Goal: Transaction & Acquisition: Purchase product/service

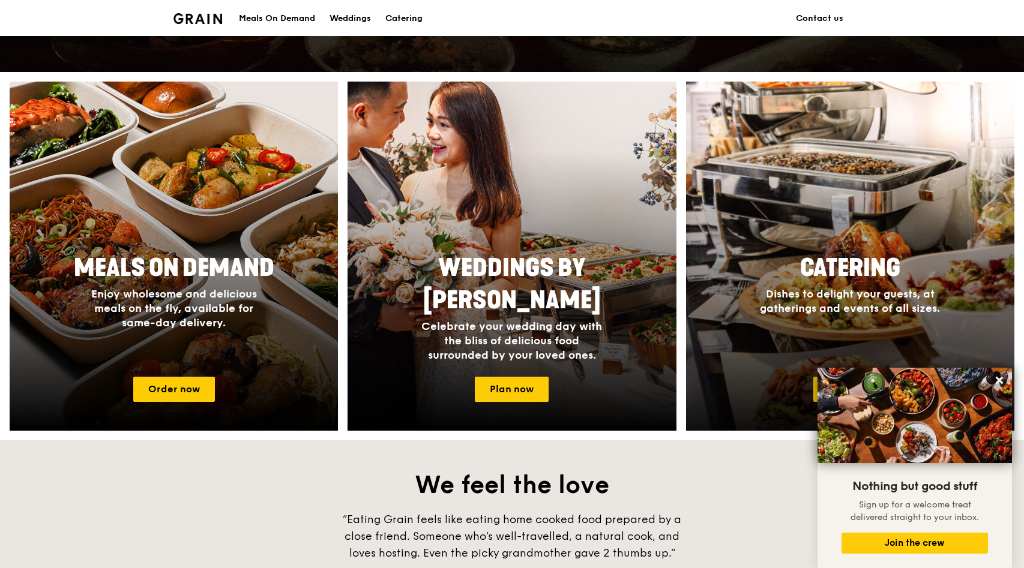
scroll to position [521, 0]
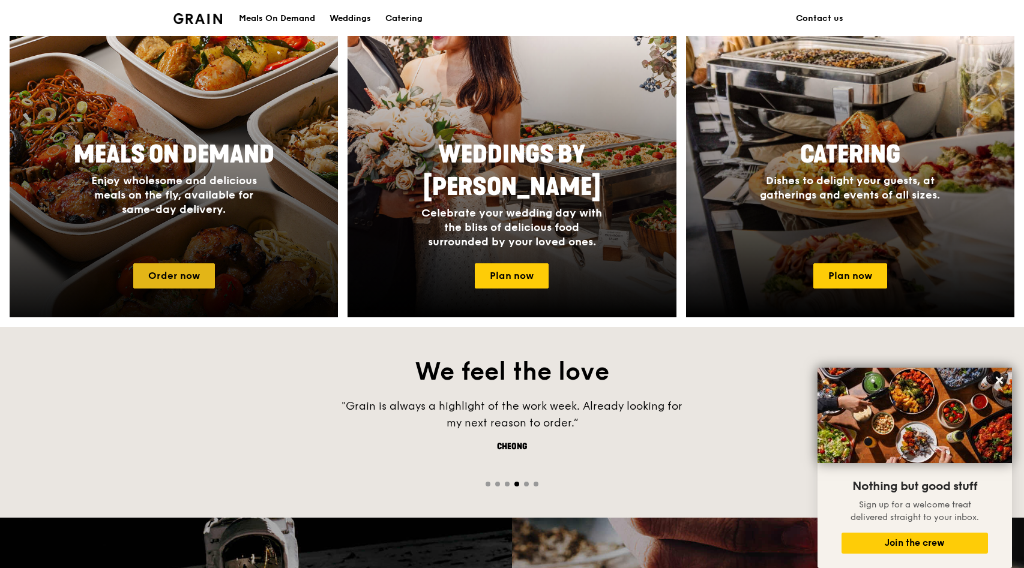
click at [167, 275] on link "Order now" at bounding box center [174, 275] width 82 height 25
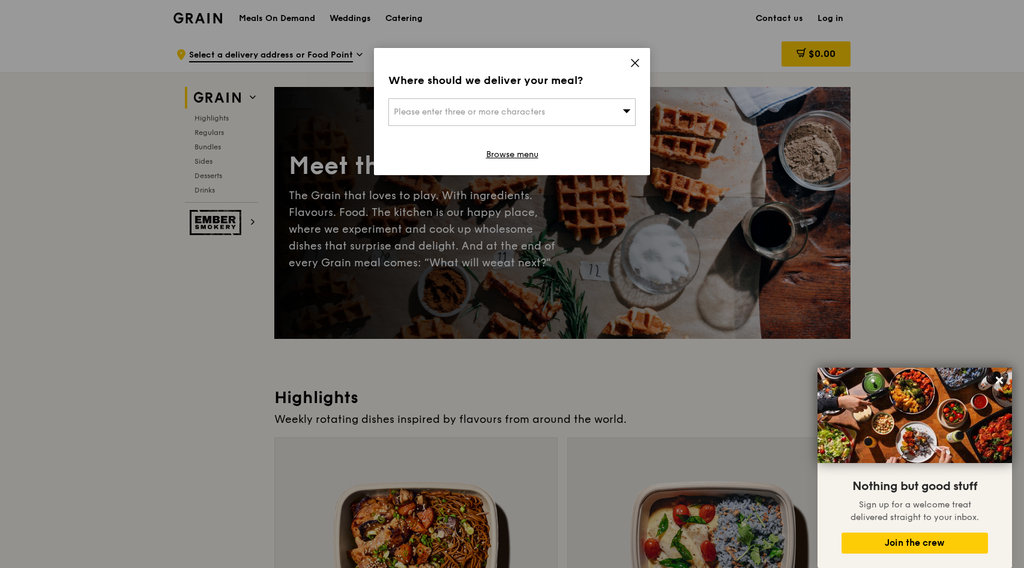
click at [640, 66] on div "Where should we deliver your meal? Please enter three or more characters Browse…" at bounding box center [512, 111] width 276 height 127
click at [638, 64] on icon at bounding box center [634, 63] width 11 height 11
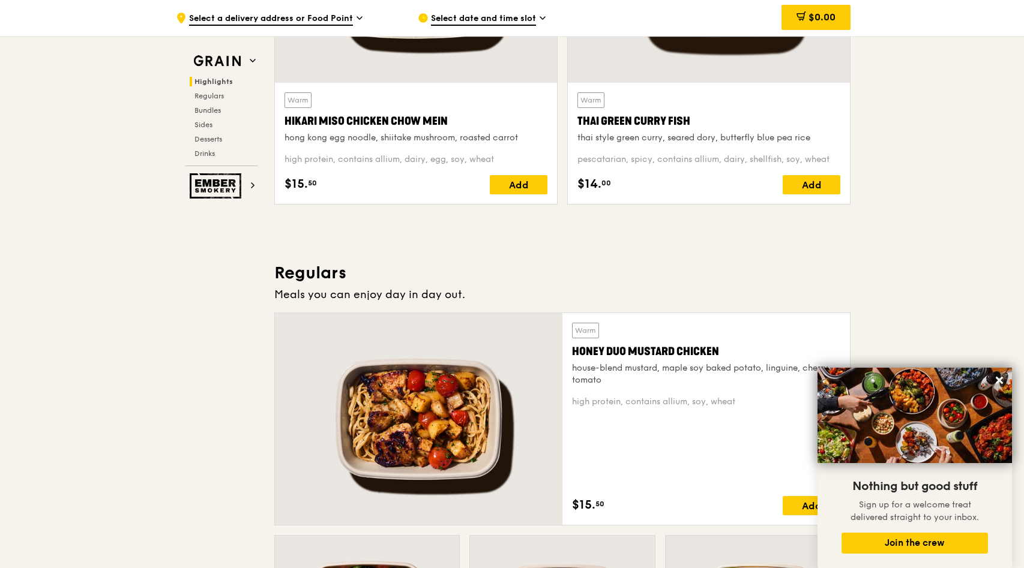
scroll to position [817, 0]
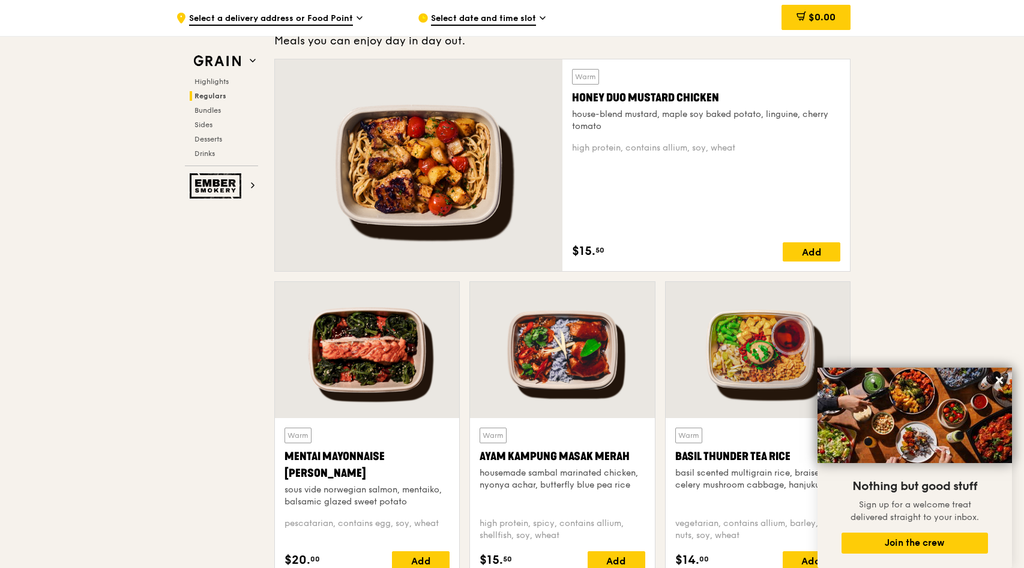
scroll to position [521, 0]
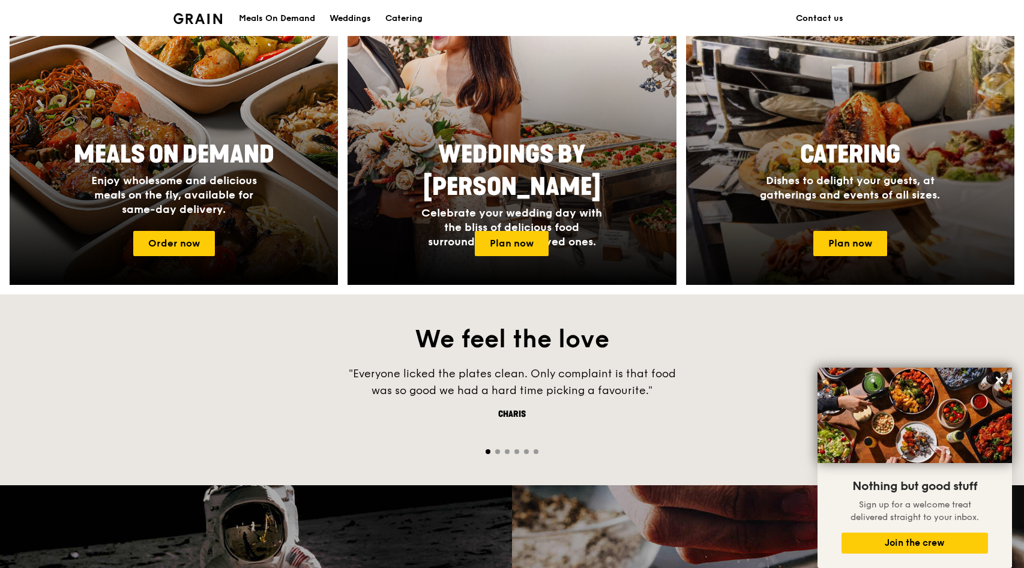
click at [988, 206] on div "Catering Dishes to delight your guests, at gatherings and events of all sizes." at bounding box center [850, 178] width 328 height 88
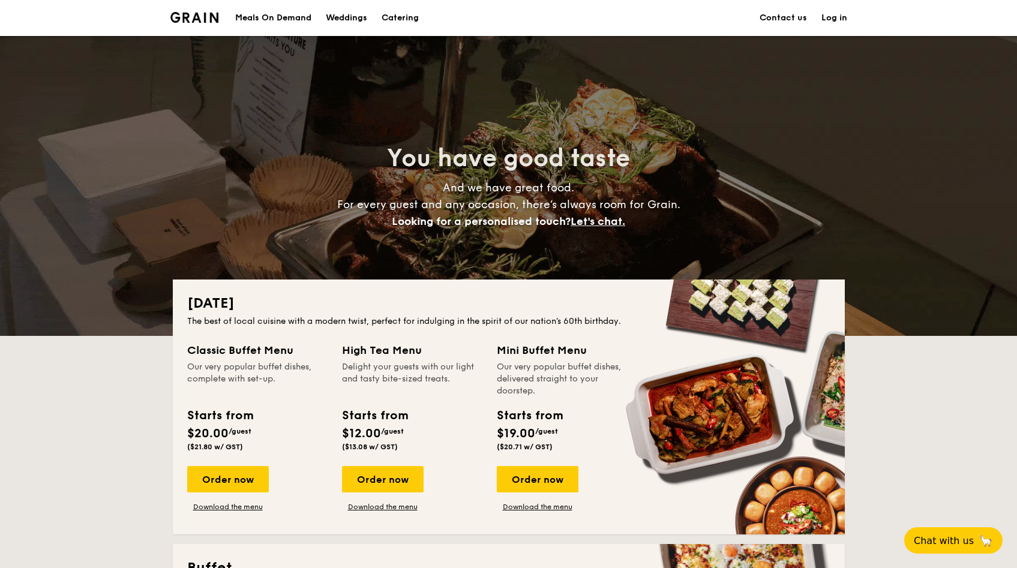
scroll to position [241, 0]
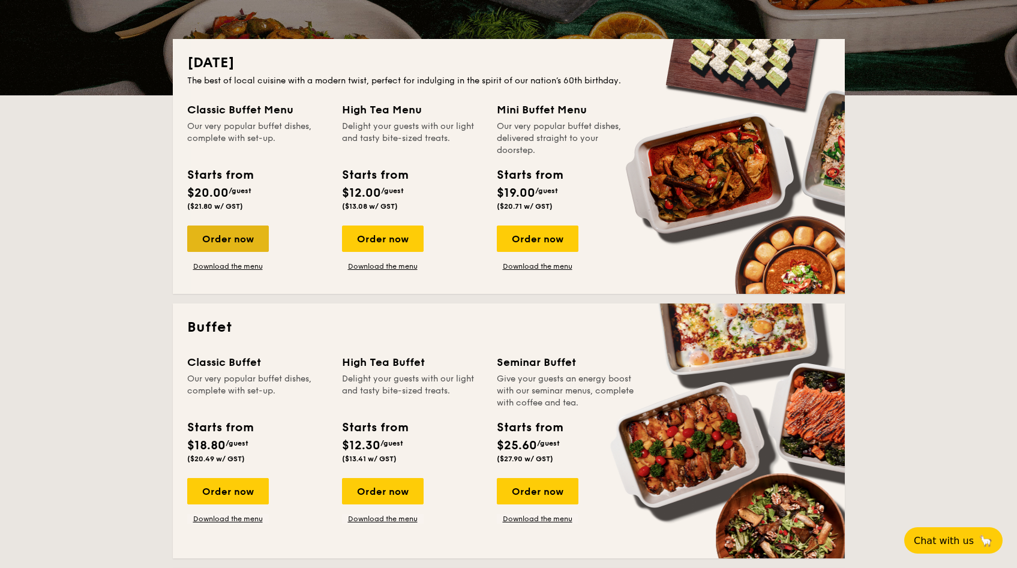
click at [224, 248] on div "Order now" at bounding box center [228, 239] width 82 height 26
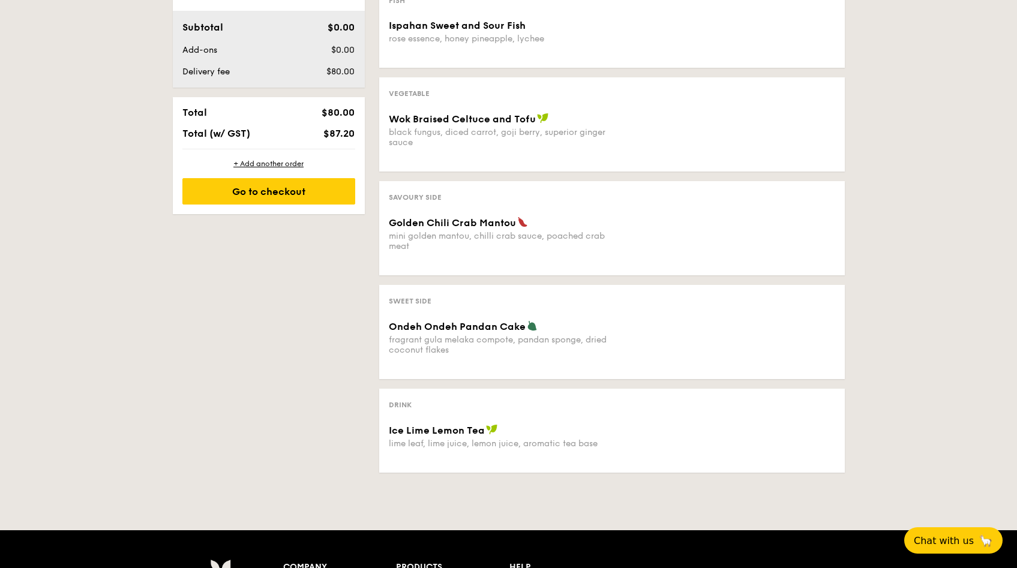
scroll to position [317, 0]
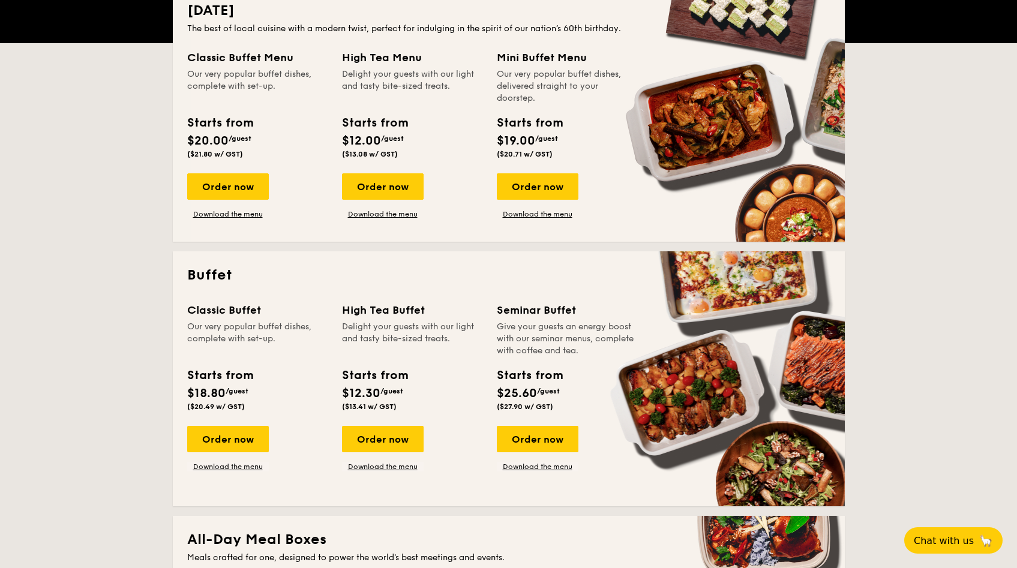
scroll to position [352, 0]
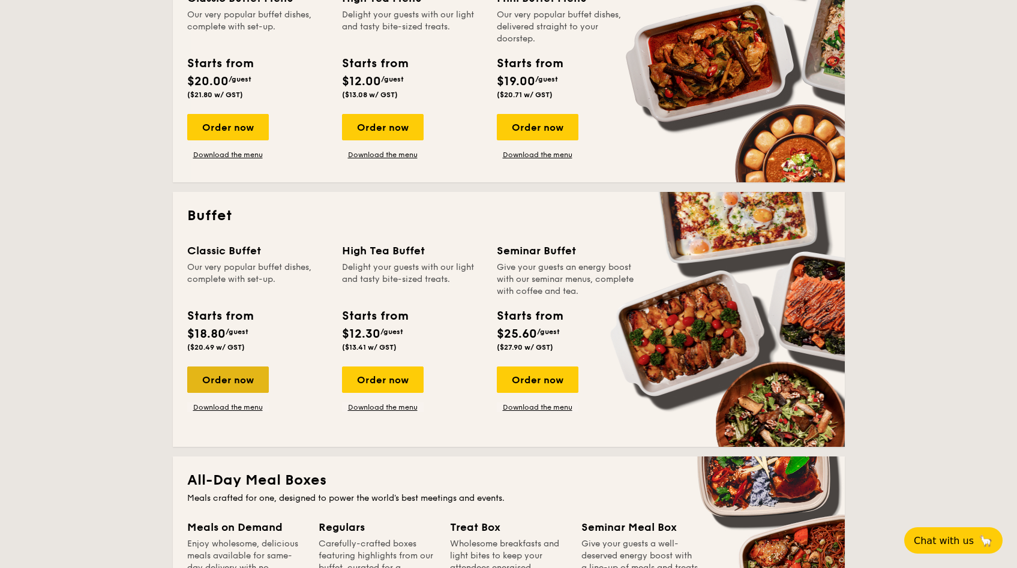
click at [224, 367] on div "Order now" at bounding box center [228, 380] width 82 height 26
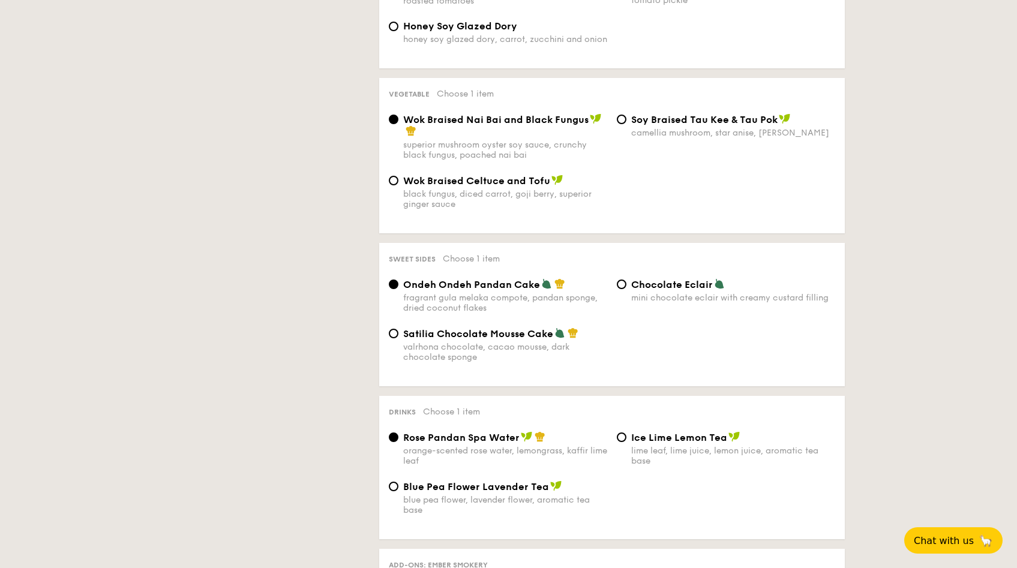
scroll to position [1168, 0]
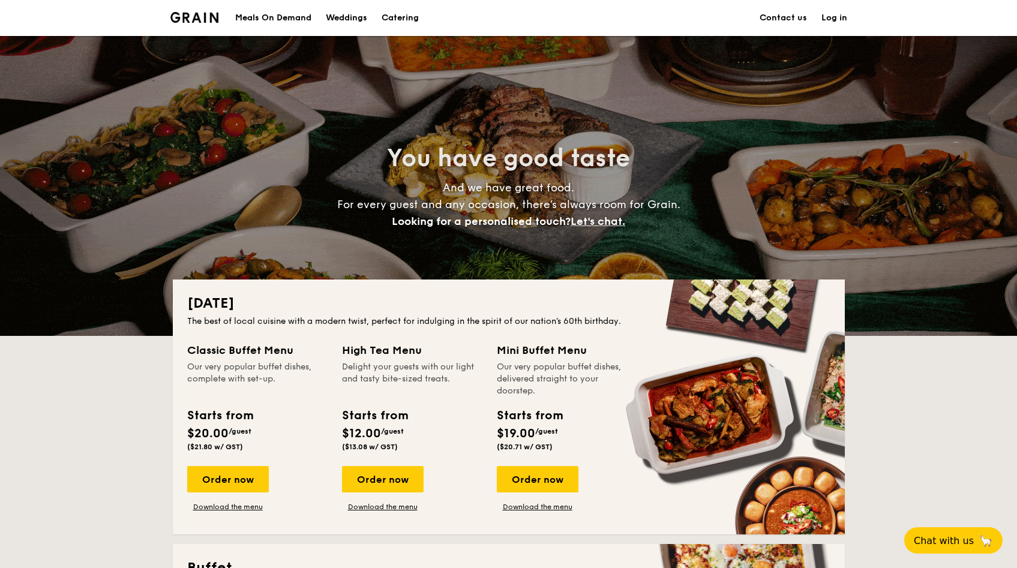
click at [304, 20] on div "Meals On Demand" at bounding box center [273, 18] width 76 height 36
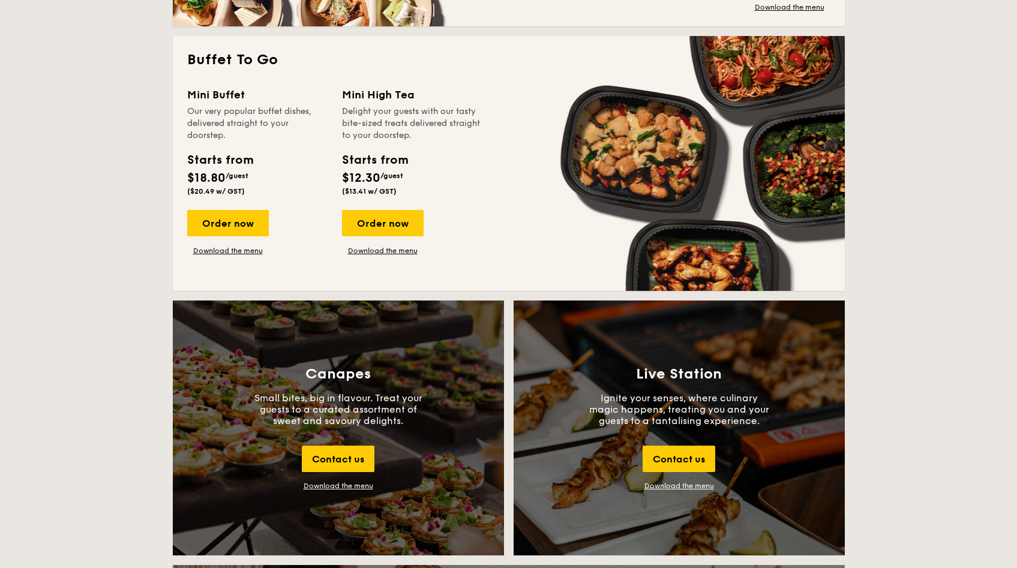
scroll to position [1030, 0]
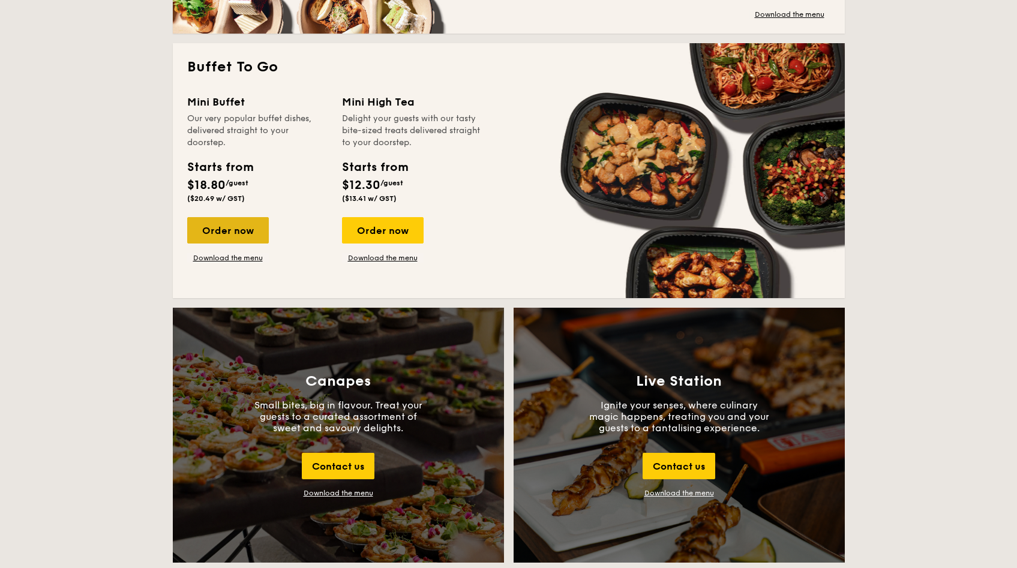
click at [253, 223] on div "Order now" at bounding box center [228, 230] width 82 height 26
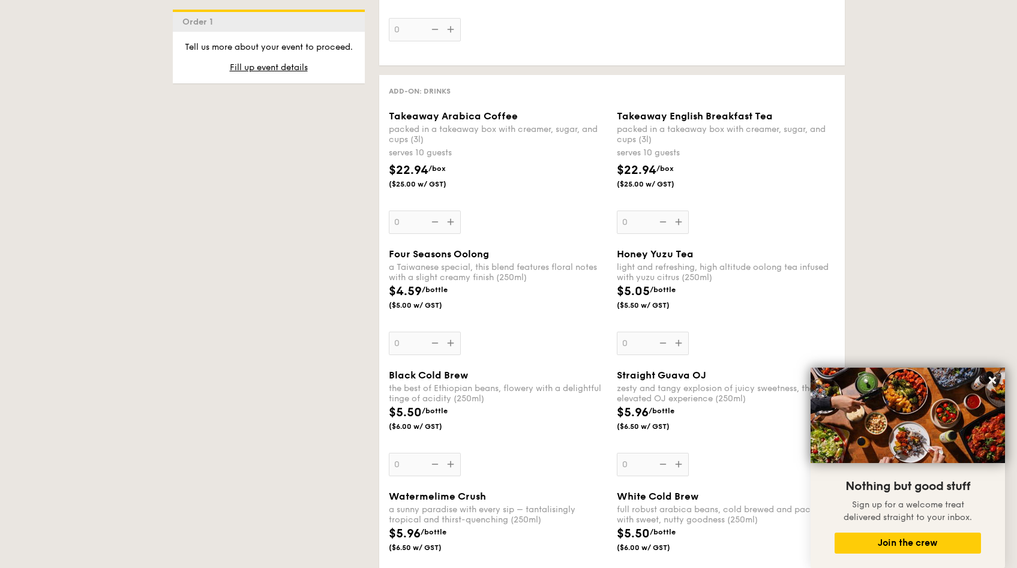
scroll to position [1822, 0]
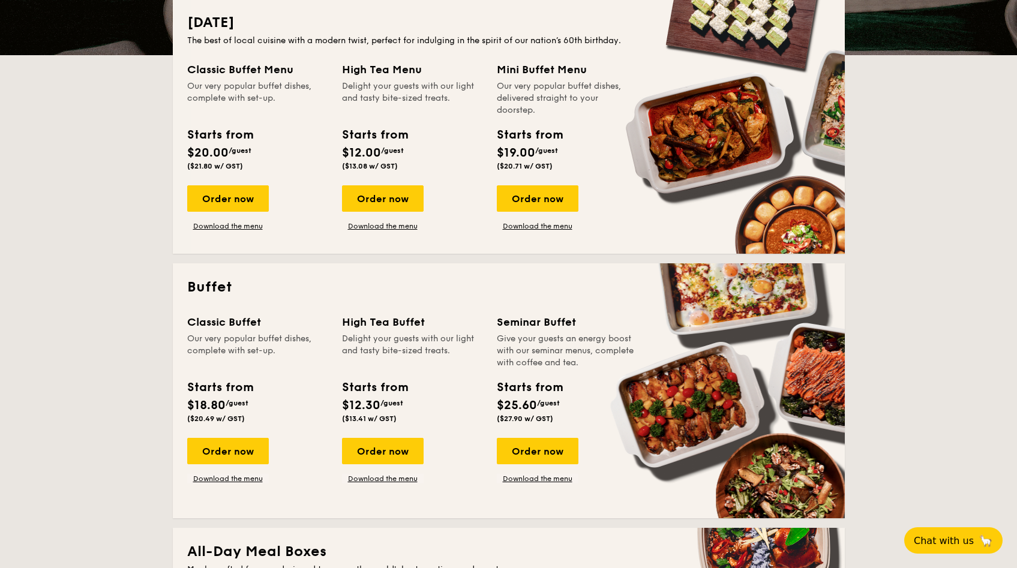
scroll to position [275, 0]
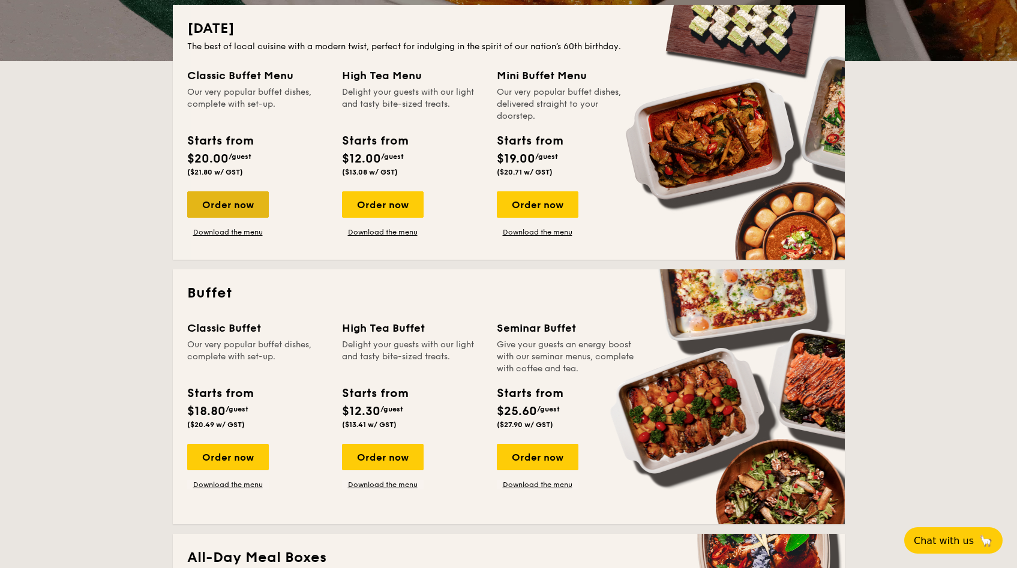
click at [229, 215] on div "Order now" at bounding box center [228, 204] width 82 height 26
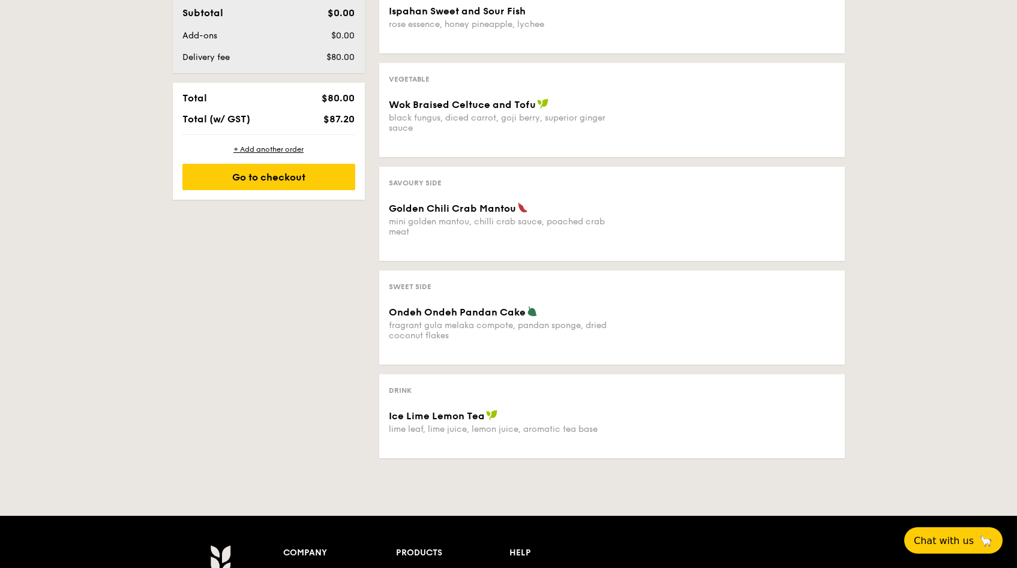
scroll to position [789, 0]
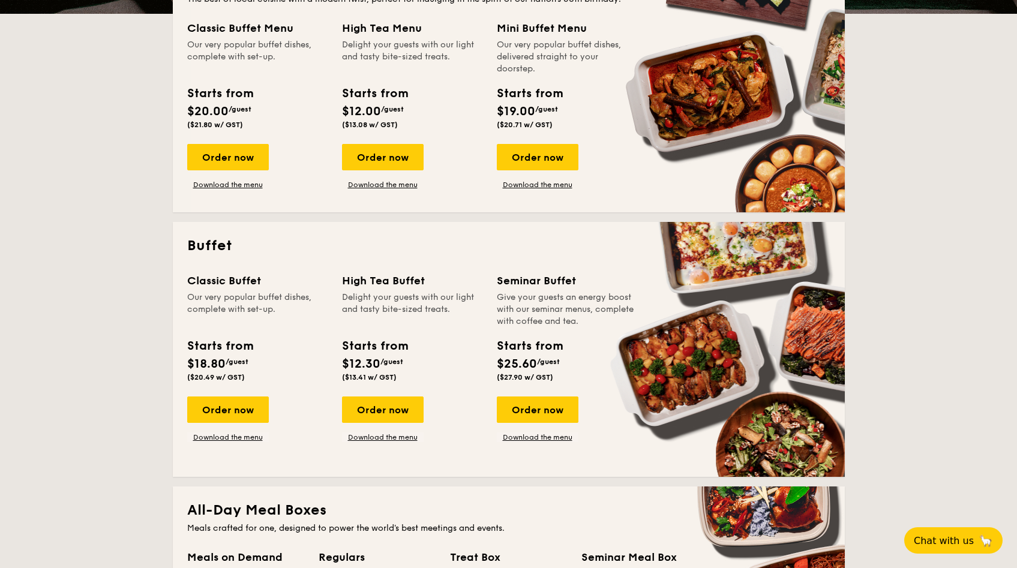
scroll to position [516, 0]
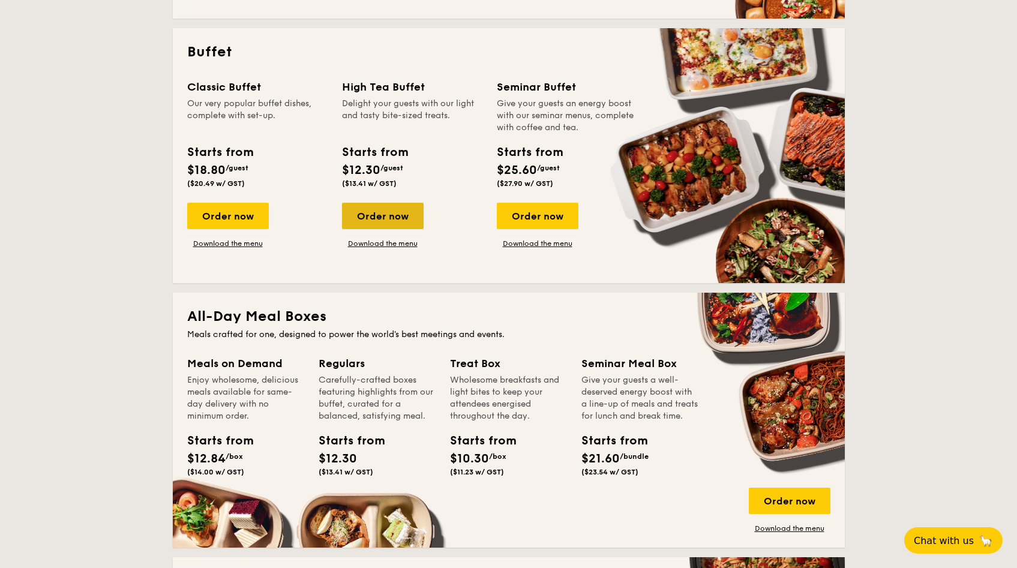
click at [379, 218] on div "Order now" at bounding box center [383, 216] width 82 height 26
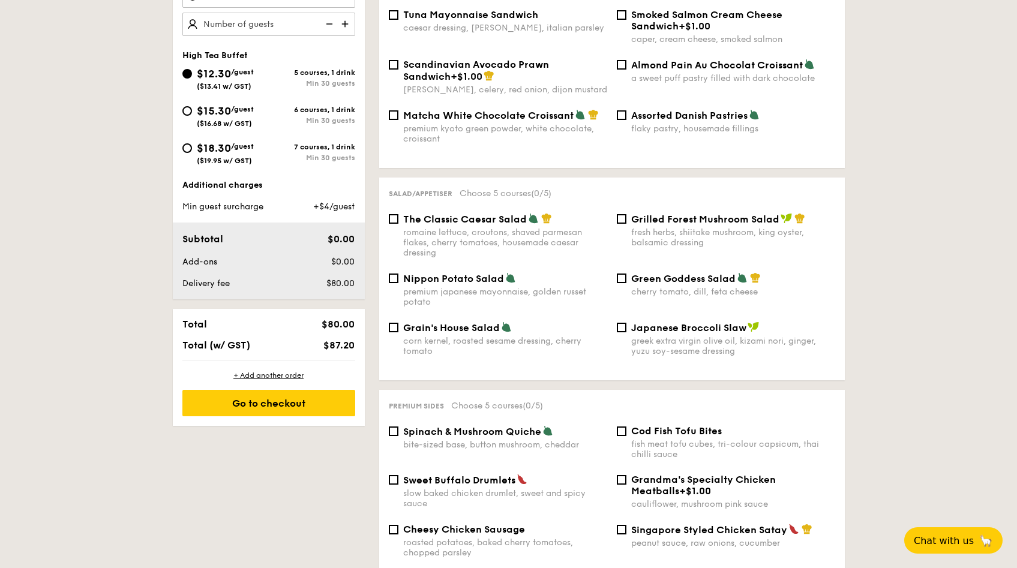
scroll to position [293, 0]
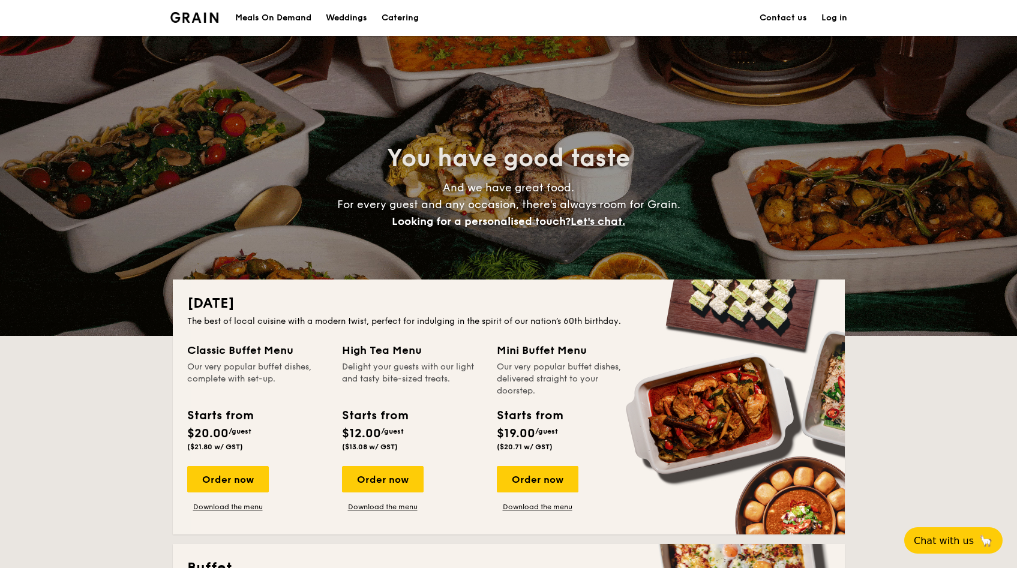
click at [352, 14] on div "Weddings" at bounding box center [346, 18] width 41 height 36
